Goal: Transaction & Acquisition: Purchase product/service

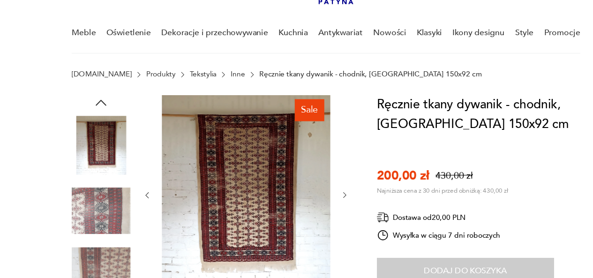
scroll to position [43, 0]
click at [311, 204] on icon "button" at bounding box center [314, 203] width 8 height 8
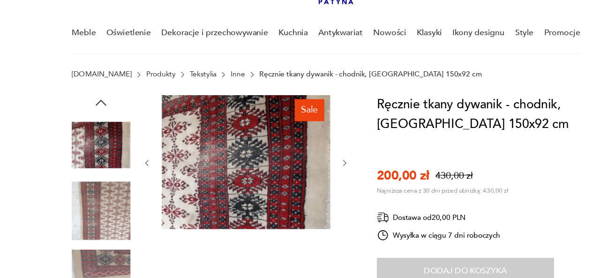
click at [309, 171] on div at bounding box center [224, 174] width 188 height 124
click at [317, 172] on icon "button" at bounding box center [314, 174] width 8 height 8
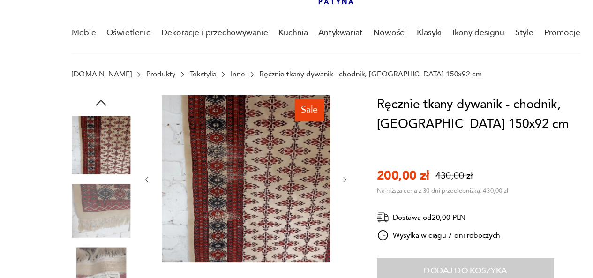
click at [98, 268] on img at bounding box center [91, 276] width 53 height 53
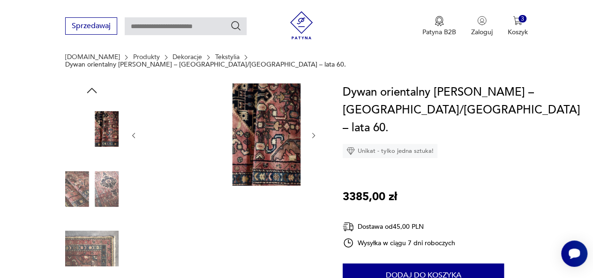
scroll to position [94, 0]
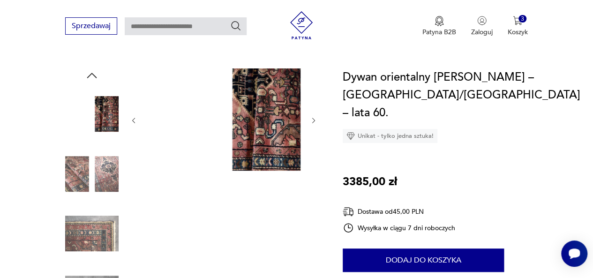
click at [73, 225] on img at bounding box center [91, 233] width 53 height 53
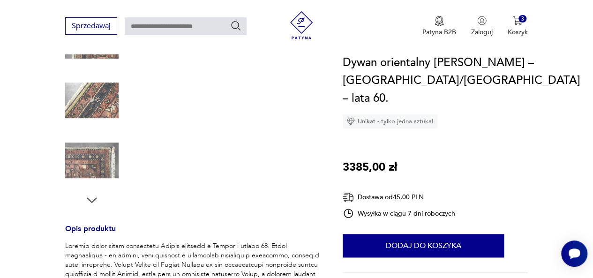
scroll to position [235, 0]
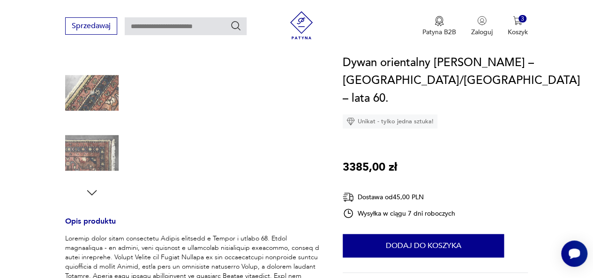
click at [95, 187] on icon "button" at bounding box center [92, 193] width 14 height 14
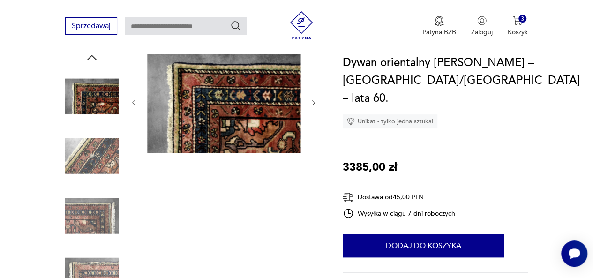
scroll to position [47, 0]
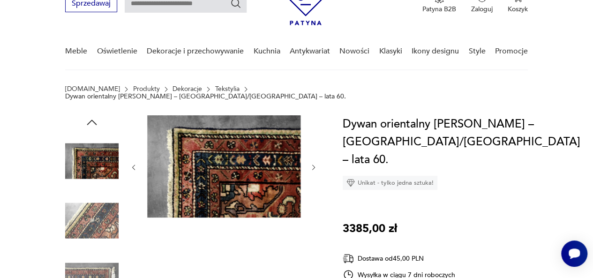
click at [95, 152] on img at bounding box center [91, 160] width 53 height 53
click at [315, 164] on icon "button" at bounding box center [314, 168] width 8 height 8
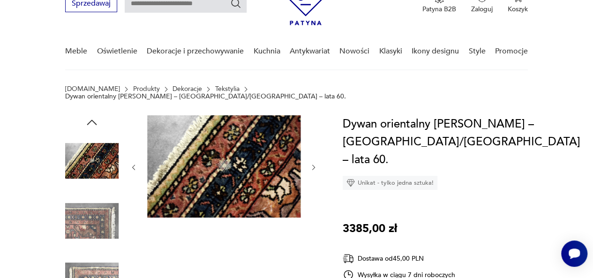
click at [315, 164] on icon "button" at bounding box center [314, 168] width 8 height 8
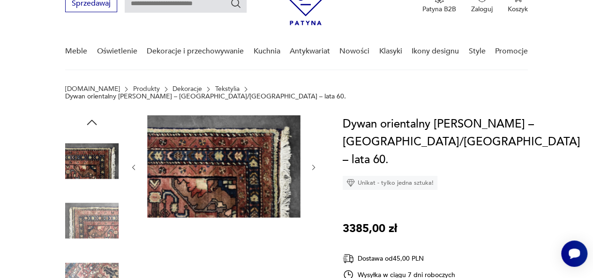
click at [315, 164] on icon "button" at bounding box center [314, 168] width 8 height 8
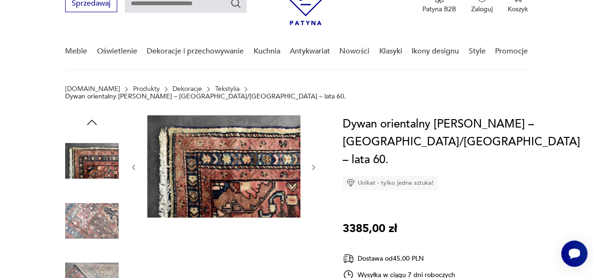
click at [315, 164] on icon "button" at bounding box center [314, 168] width 8 height 8
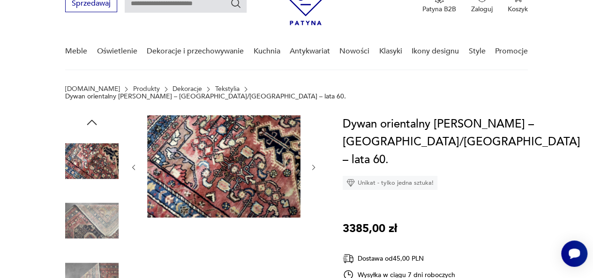
click at [315, 164] on icon "button" at bounding box center [314, 168] width 8 height 8
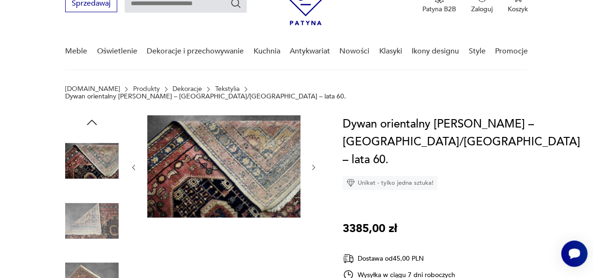
click at [315, 164] on icon "button" at bounding box center [314, 168] width 8 height 8
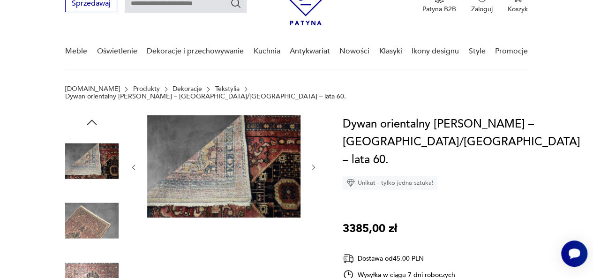
click at [315, 164] on icon "button" at bounding box center [314, 168] width 8 height 8
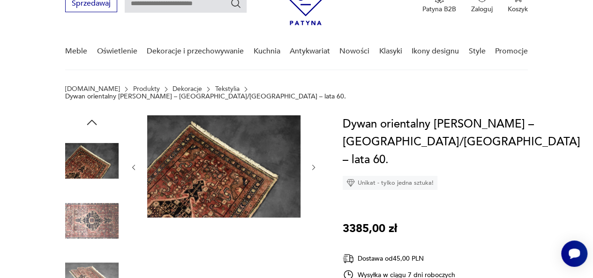
click at [315, 164] on icon "button" at bounding box center [314, 168] width 8 height 8
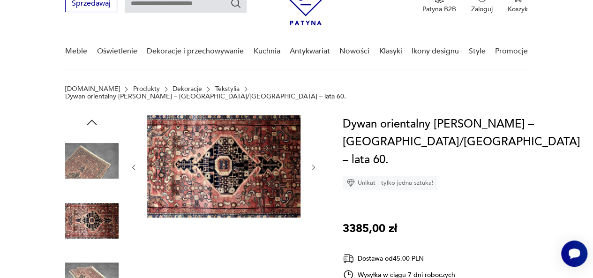
click at [315, 164] on icon "button" at bounding box center [314, 168] width 8 height 8
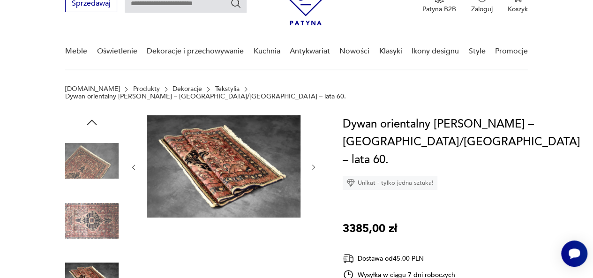
click at [315, 164] on icon "button" at bounding box center [314, 168] width 8 height 8
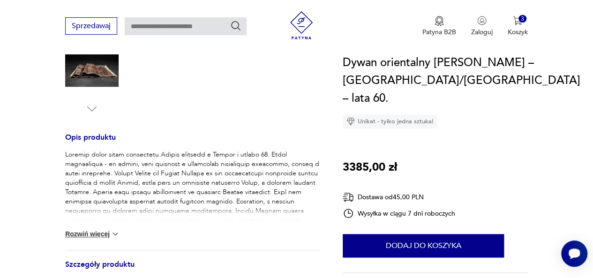
scroll to position [328, 0]
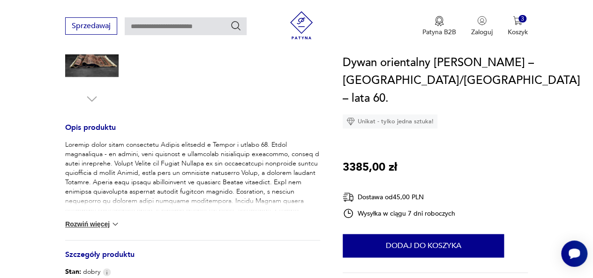
click at [77, 220] on button "Rozwiń więcej" at bounding box center [92, 224] width 54 height 9
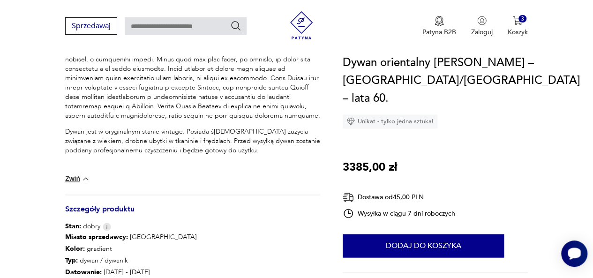
scroll to position [516, 0]
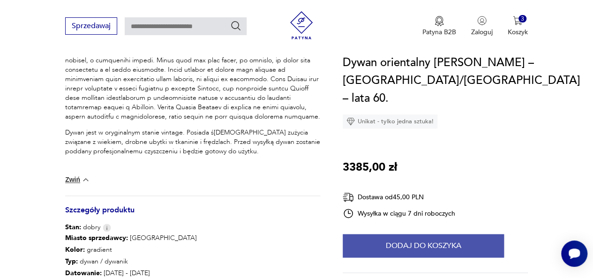
click at [429, 234] on button "Dodaj do koszyka" at bounding box center [423, 245] width 161 height 23
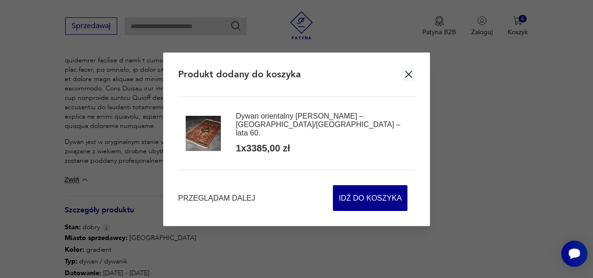
click at [412, 77] on icon "button" at bounding box center [409, 74] width 12 height 12
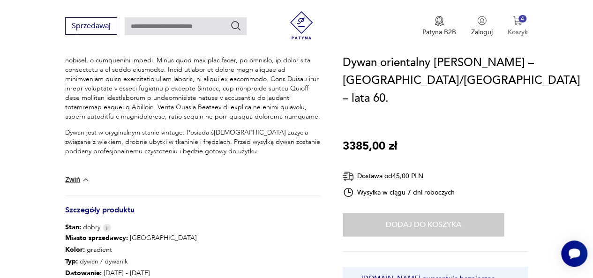
click at [516, 24] on img "button" at bounding box center [517, 20] width 9 height 9
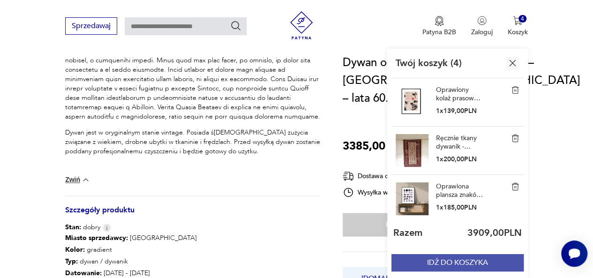
click at [445, 265] on button "IDŹ DO KOSZYKA" at bounding box center [458, 262] width 132 height 17
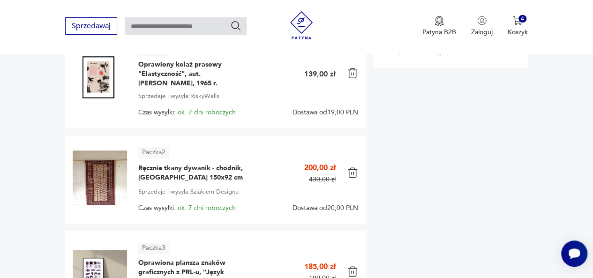
scroll to position [328, 0]
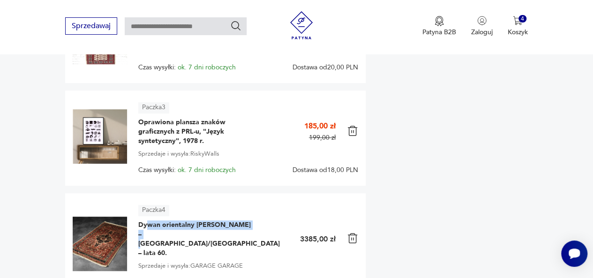
drag, startPoint x: 145, startPoint y: 218, endPoint x: 134, endPoint y: 224, distance: 13.2
click at [134, 224] on div "Paczka 4 Dywan orientalny Zanjan Hamadan – Persja/Iran – lata 60. 1 3385,00 zł …" at bounding box center [216, 245] width 286 height 81
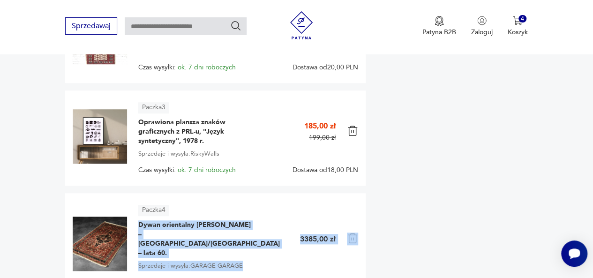
drag, startPoint x: 139, startPoint y: 216, endPoint x: 253, endPoint y: 232, distance: 115.1
click at [253, 232] on div "Paczka 4 Dywan orientalny Zanjan Hamadan – Persja/Iran – lata 60. 1 3385,00 zł …" at bounding box center [248, 245] width 220 height 81
